Goal: Book appointment/travel/reservation

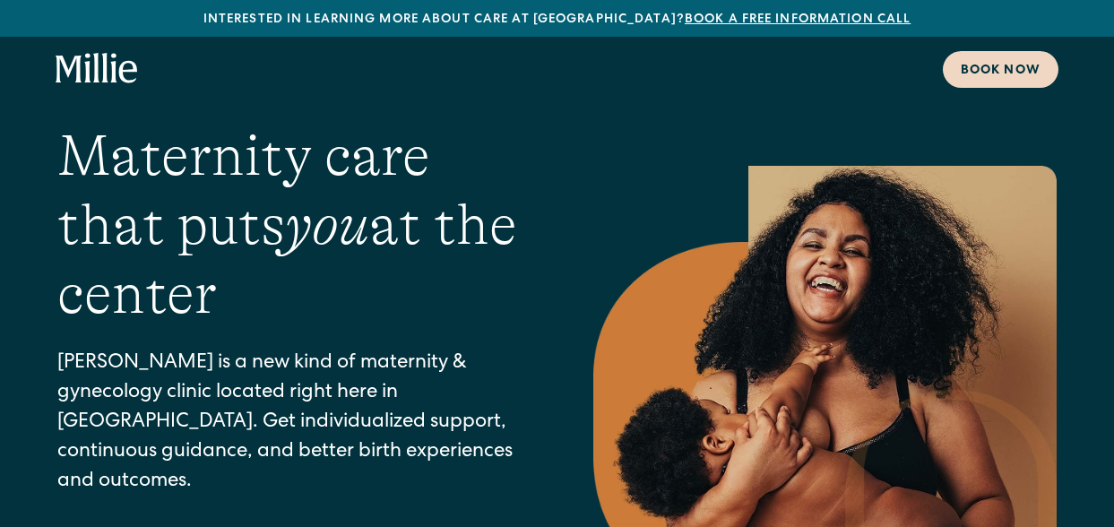
click at [969, 79] on div "Book now" at bounding box center [1001, 71] width 80 height 19
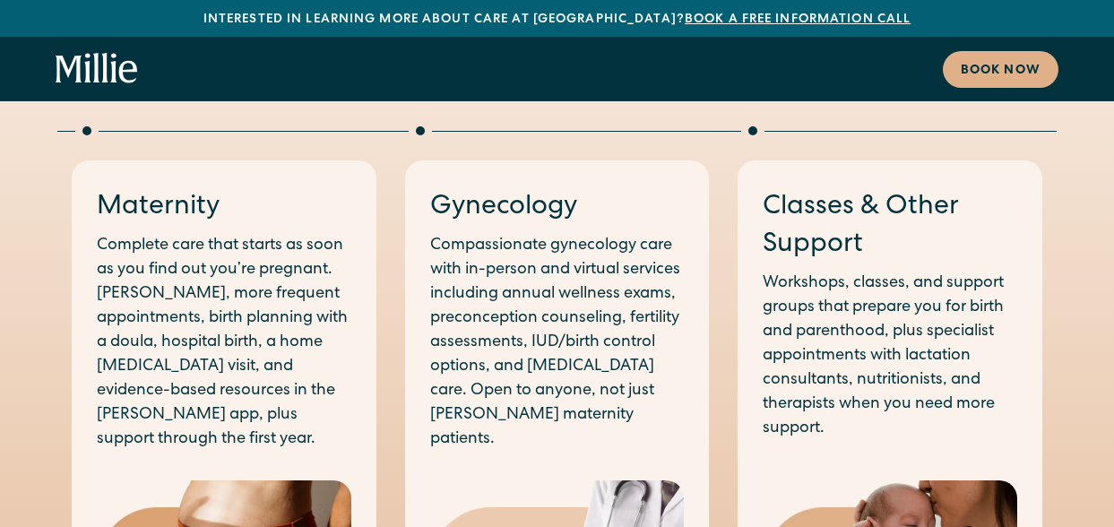
scroll to position [559, 0]
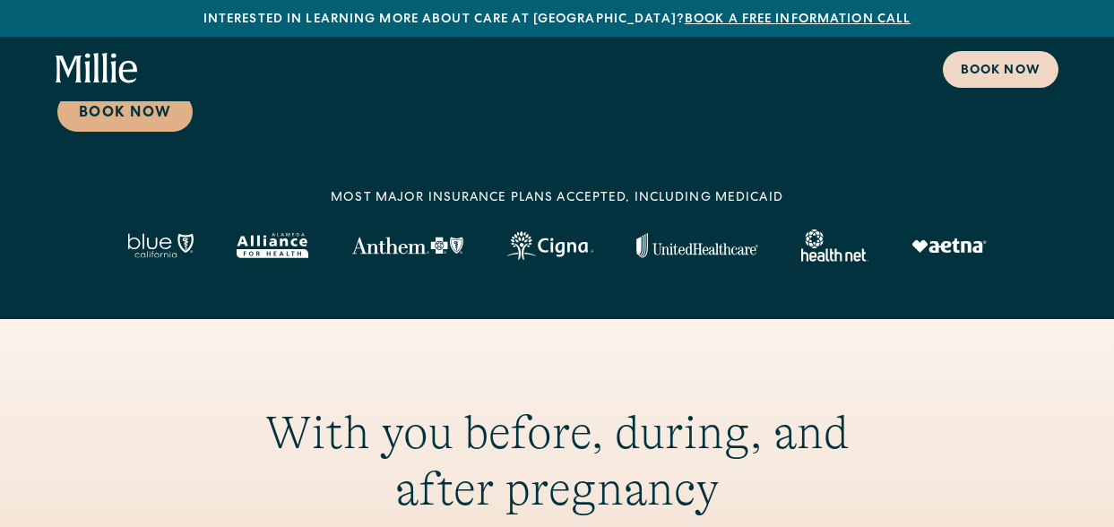
click at [991, 68] on div "Book now" at bounding box center [1001, 71] width 80 height 19
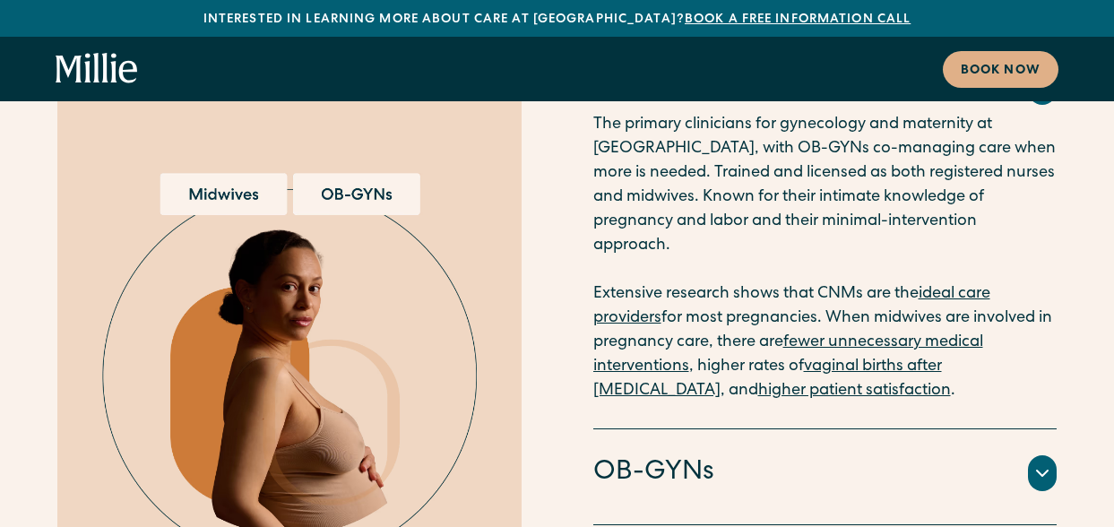
scroll to position [3697, 0]
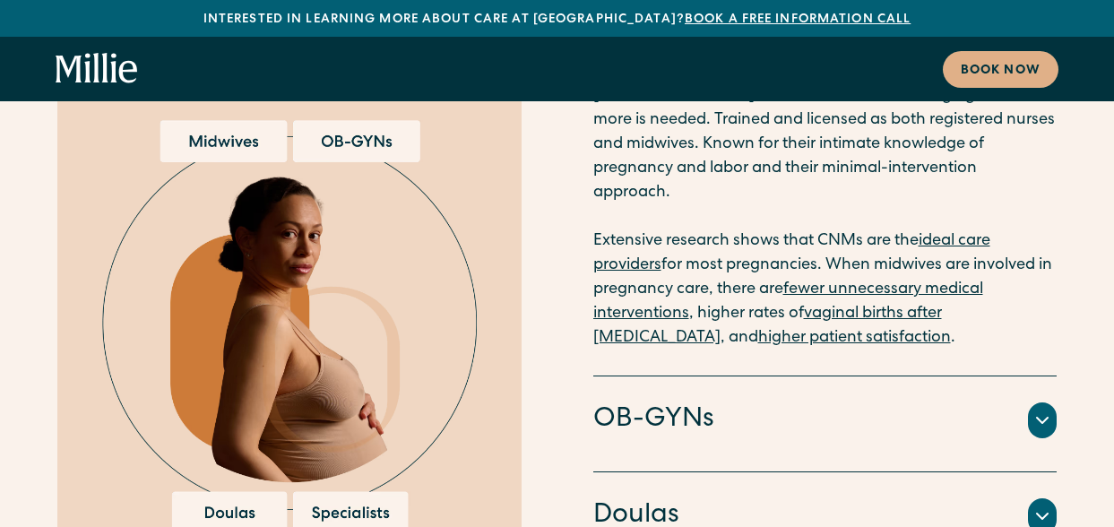
click at [1033, 410] on icon at bounding box center [1043, 421] width 22 height 22
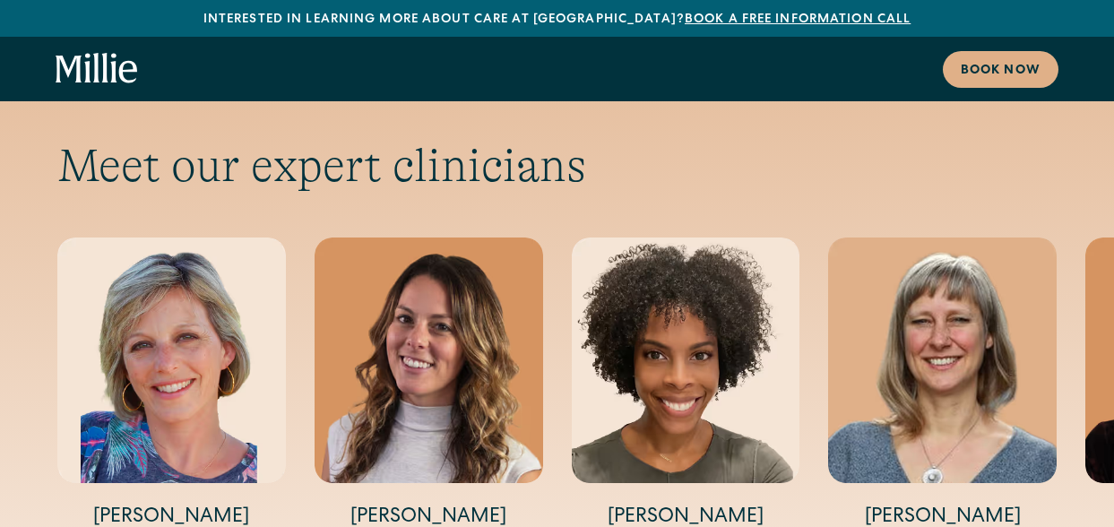
scroll to position [5936, 0]
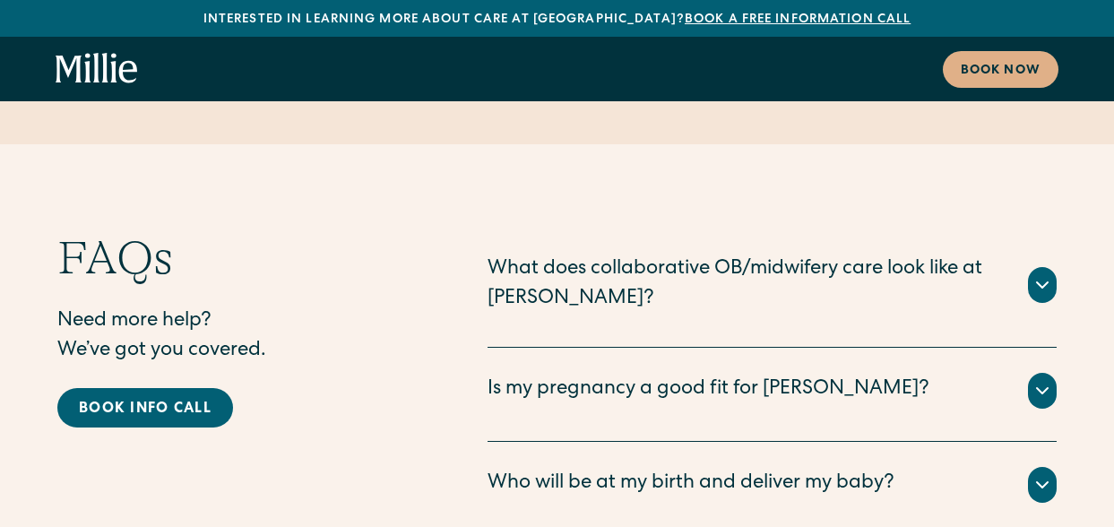
scroll to position [8716, 0]
